Goal: Navigation & Orientation: Find specific page/section

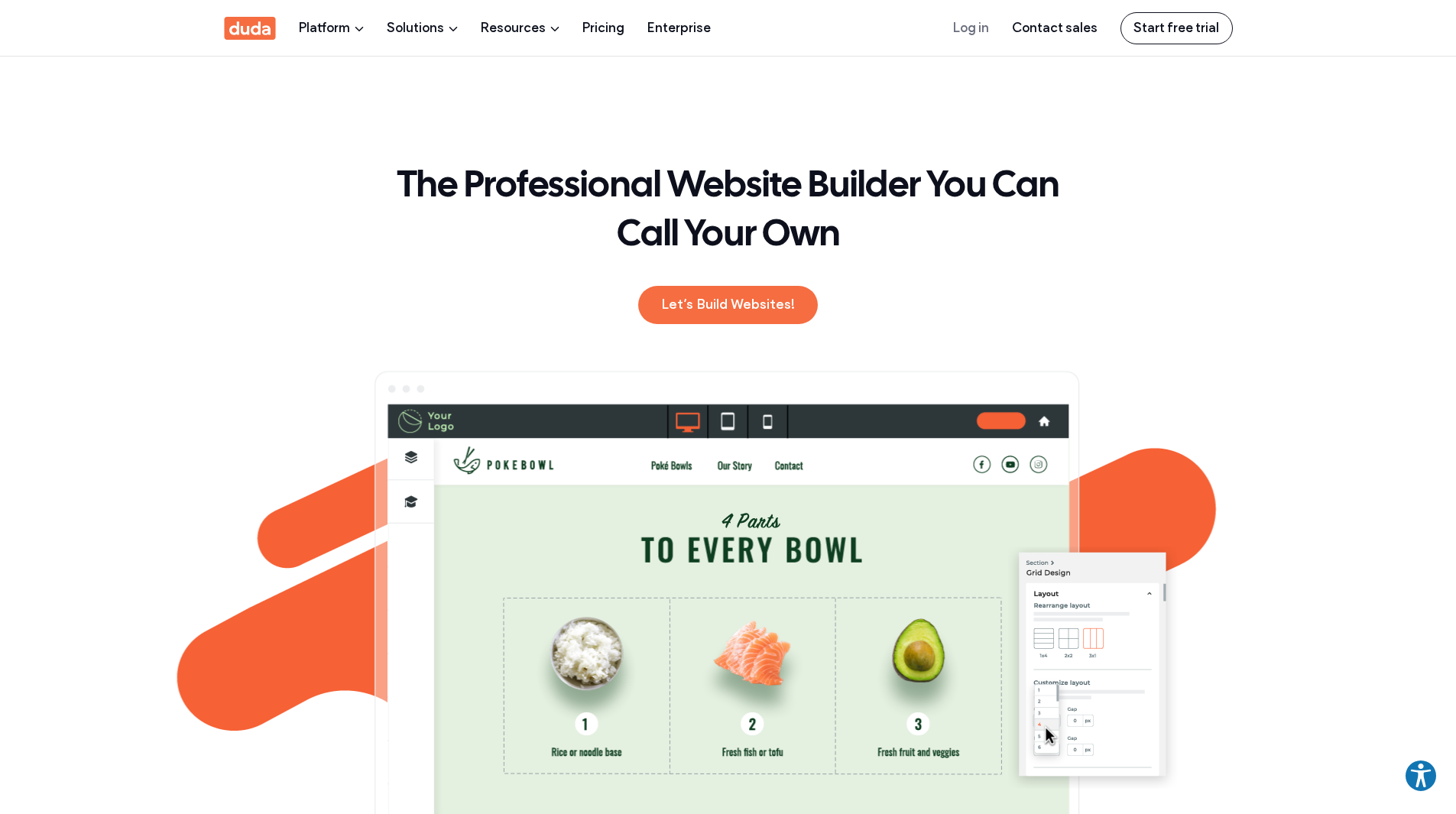
click at [1403, 135] on header "The Professional Website Builder You Can Call Your Own Let’s Build Websites!" at bounding box center [728, 511] width 1456 height 912
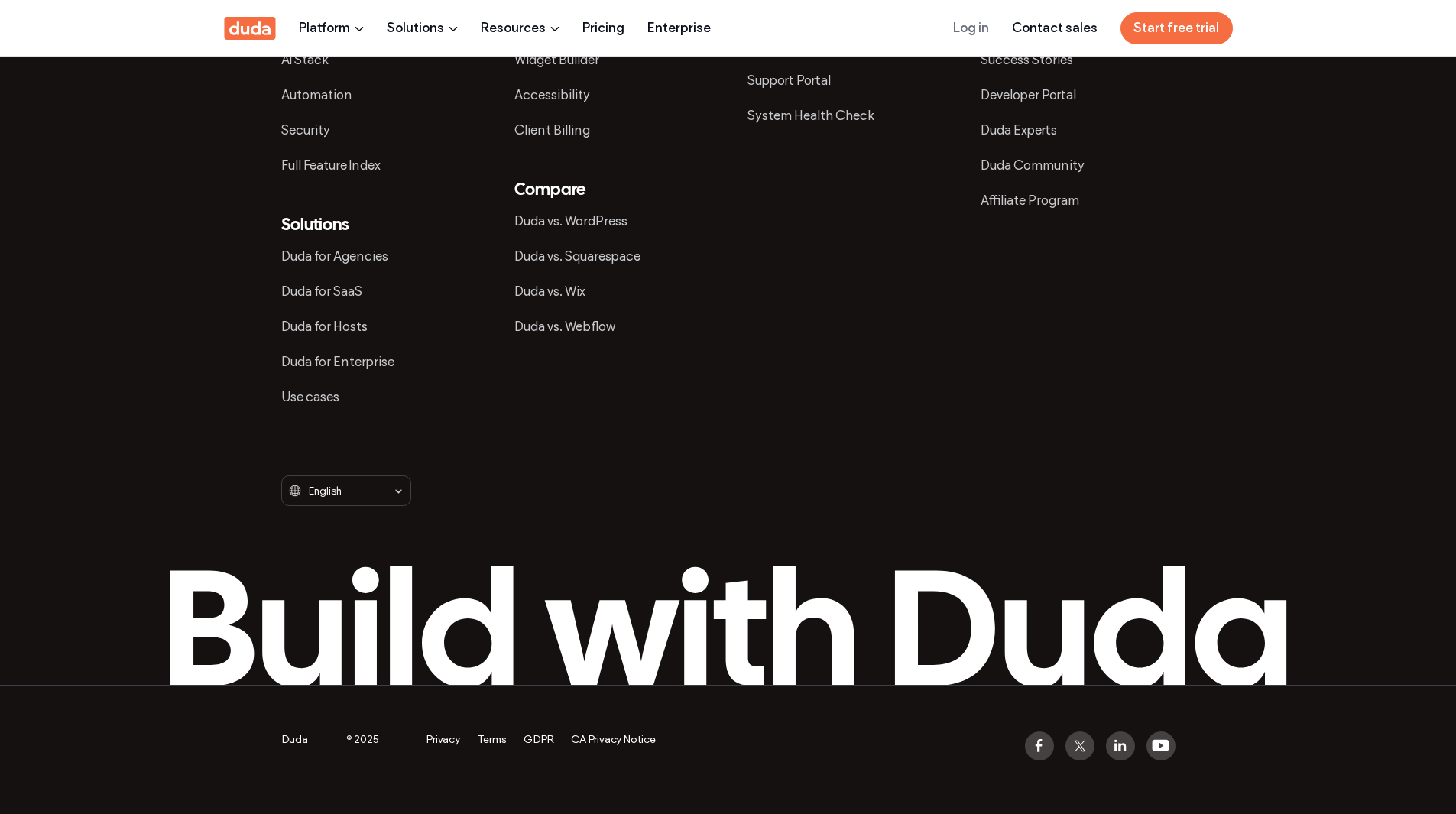
scroll to position [6071, 0]
click at [298, 391] on link "Use cases" at bounding box center [310, 396] width 58 height 15
click at [317, 358] on link "Duda for Enterprise" at bounding box center [337, 361] width 113 height 15
